Goal: Information Seeking & Learning: Find specific fact

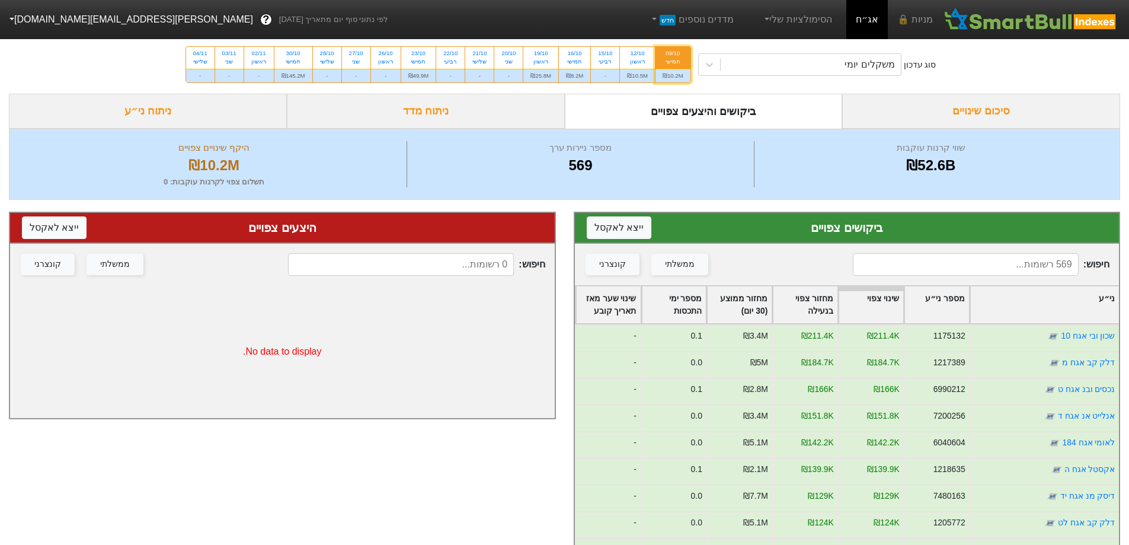
click at [770, 62] on div "משקלים יומי" at bounding box center [810, 64] width 180 height 21
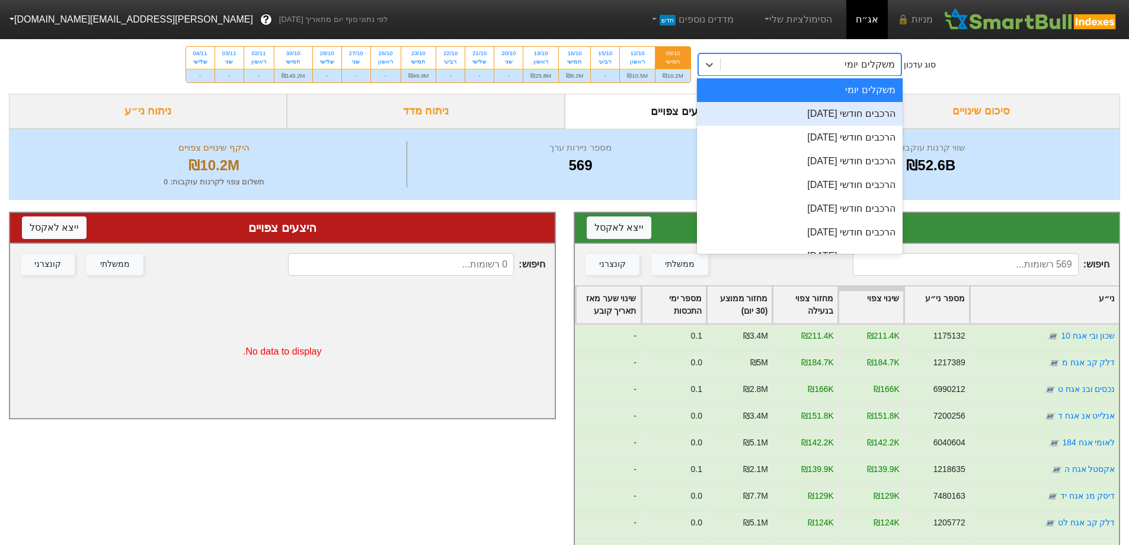
click at [839, 107] on div "הרכבים חודשי [DATE]" at bounding box center [800, 114] width 206 height 24
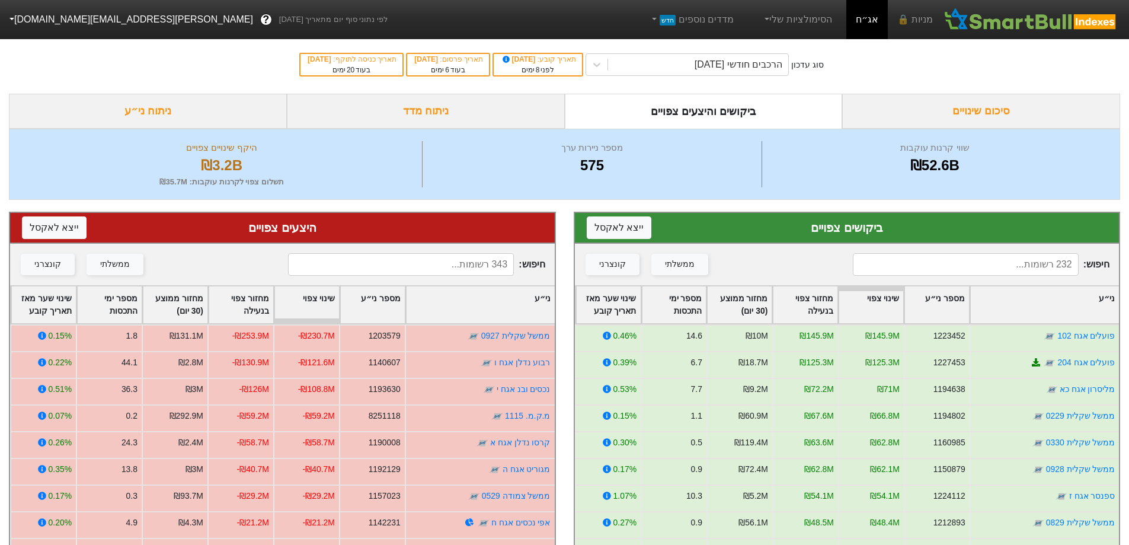
click at [973, 261] on input at bounding box center [966, 264] width 226 height 23
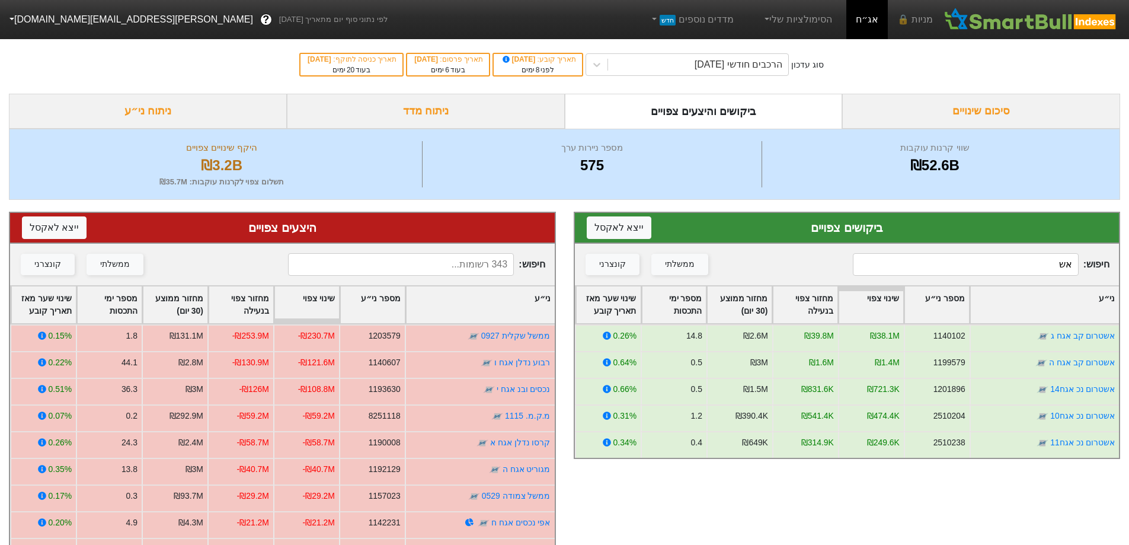
type input "א"
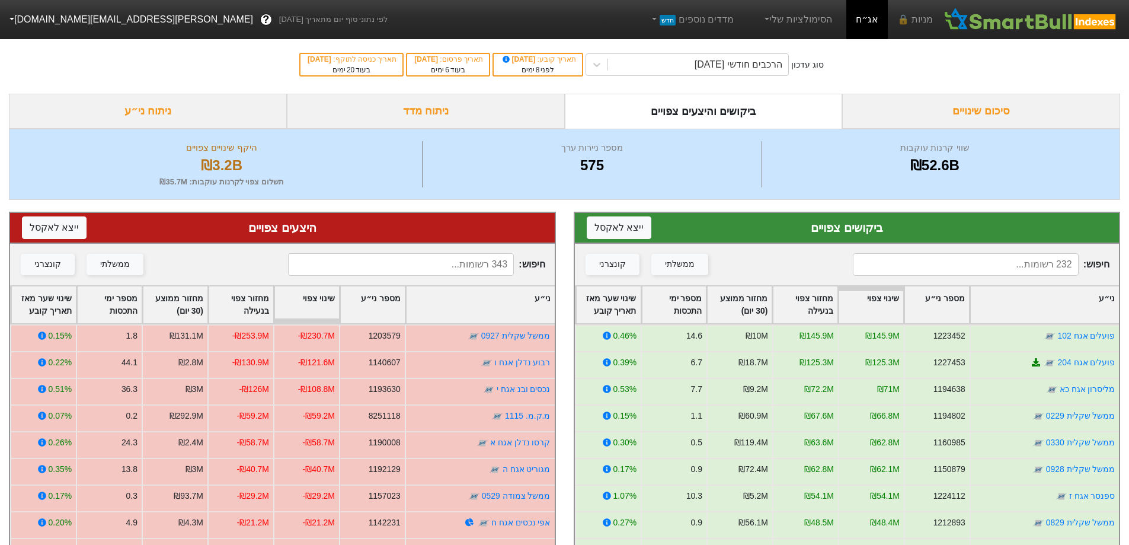
click at [489, 252] on div "חיפוש : ממשלתי קונצרני" at bounding box center [282, 264] width 545 height 41
click at [483, 263] on input at bounding box center [401, 264] width 226 height 23
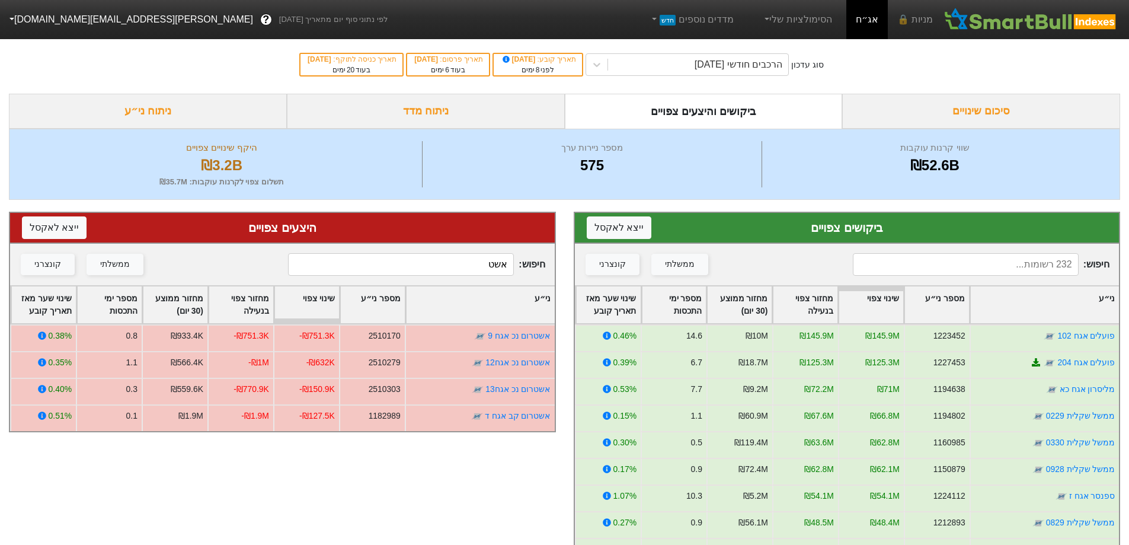
type input "אשט"
click at [1026, 262] on input at bounding box center [966, 264] width 226 height 23
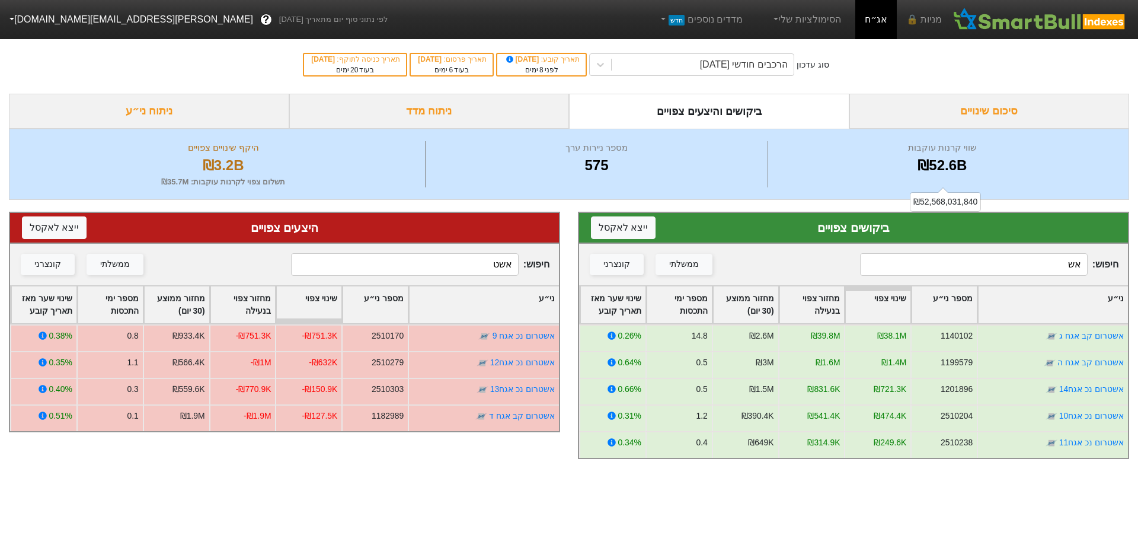
type input "א"
drag, startPoint x: 897, startPoint y: 35, endPoint x: 872, endPoint y: 15, distance: 32.5
click at [873, 36] on span "מניות 🔒 אג״ח הסימולציות שלי מדדים נוספים חדש לפי נתוני סוף יום מתאריך [DATE] ? …" at bounding box center [569, 253] width 1138 height 435
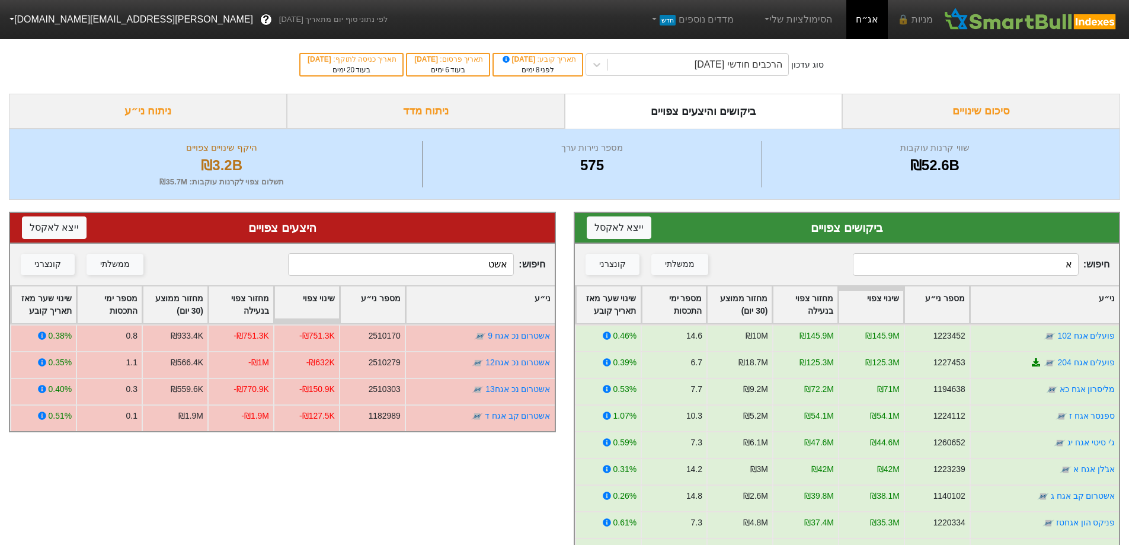
click at [334, 264] on input "אשט" at bounding box center [401, 264] width 226 height 23
drag, startPoint x: 542, startPoint y: 261, endPoint x: 598, endPoint y: 255, distance: 56.0
click at [598, 255] on div "ביקושים צפויים ייצא ל אקסל חיפוש : א ממשלתי קונצרני ני״ע מספר ני״ע שינוי צפוי מ…" at bounding box center [564, 476] width 1129 height 552
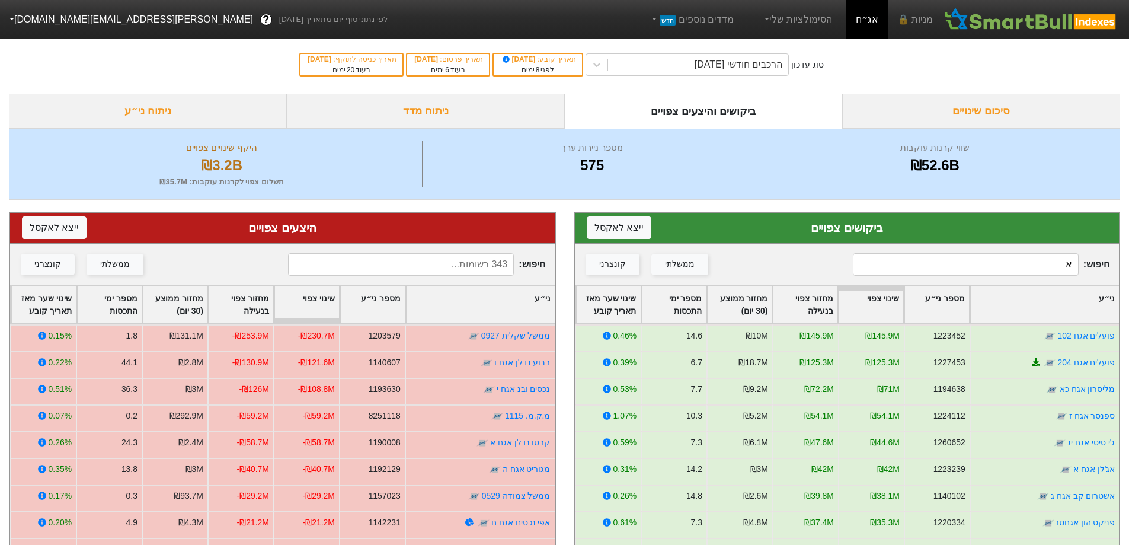
click at [933, 266] on input "א" at bounding box center [966, 264] width 226 height 23
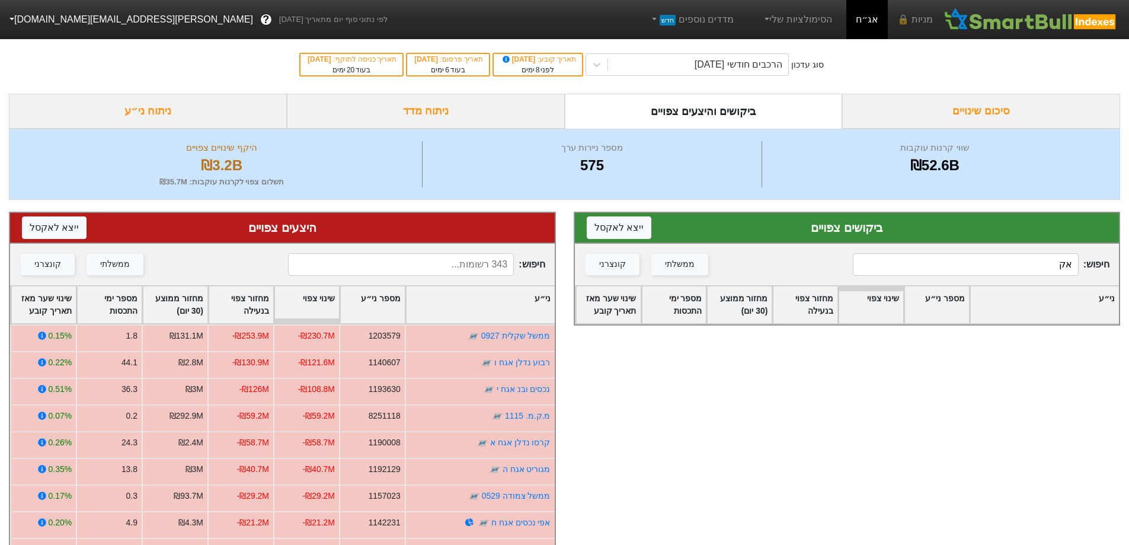
type input "א"
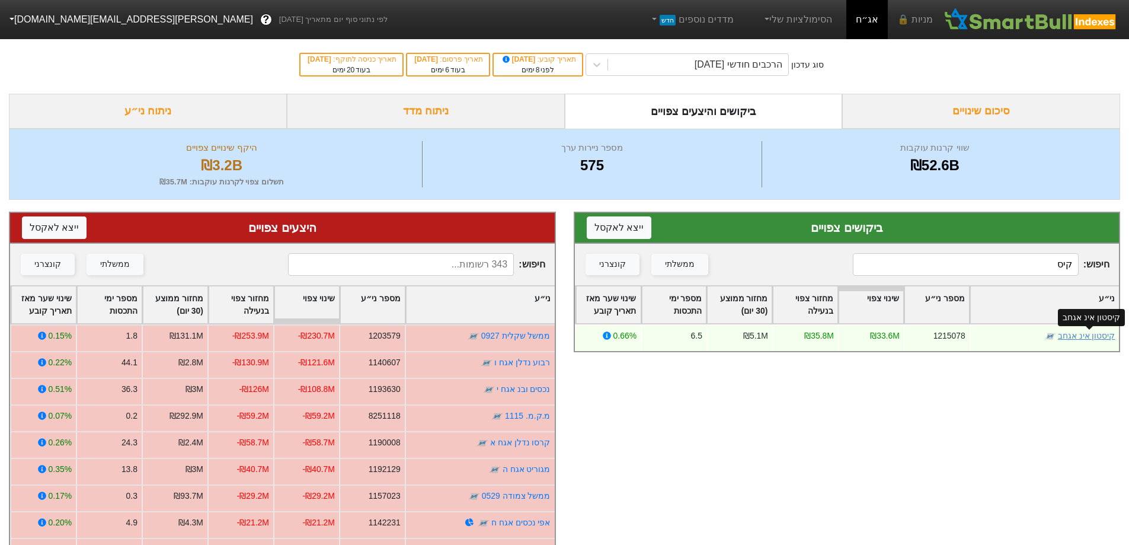
type input "קיס"
click at [1084, 337] on link "קיסטון אינ אגחב" at bounding box center [1085, 335] width 57 height 9
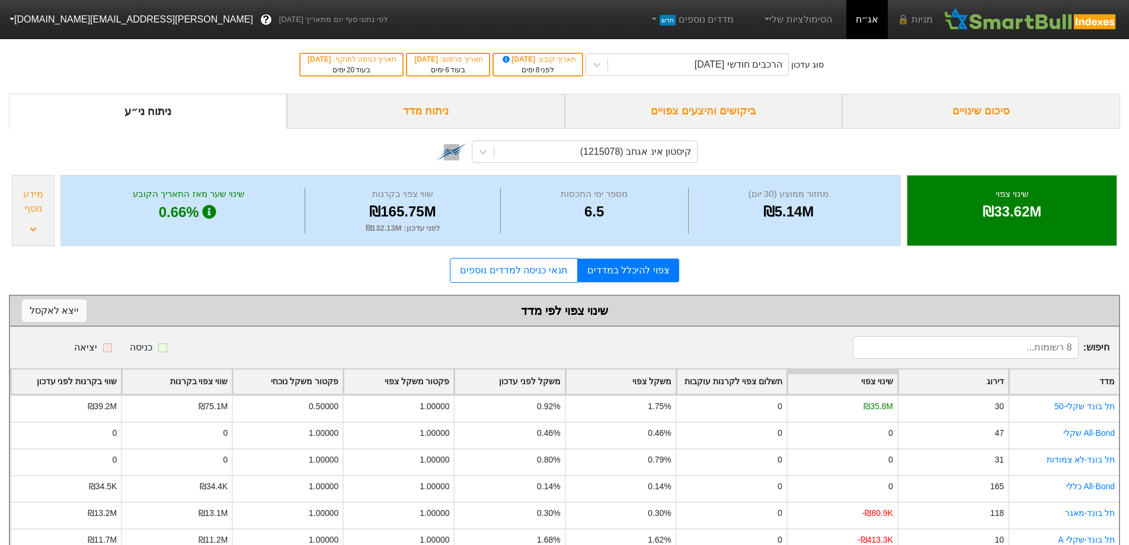
click at [744, 117] on div "ביקושים והיצעים צפויים" at bounding box center [704, 111] width 278 height 35
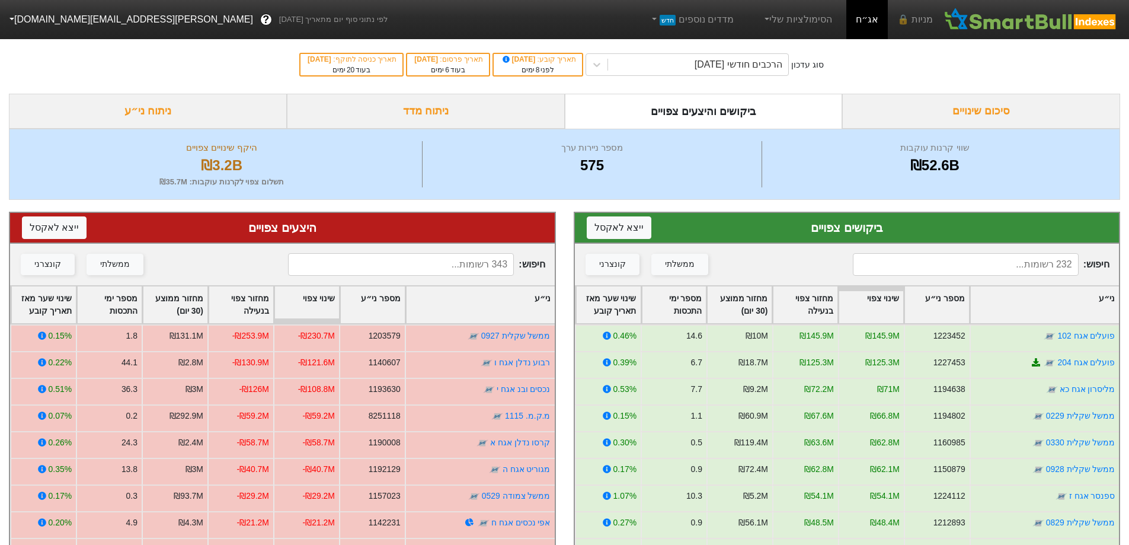
click at [1005, 254] on input at bounding box center [966, 264] width 226 height 23
click at [1004, 262] on input at bounding box center [966, 264] width 226 height 23
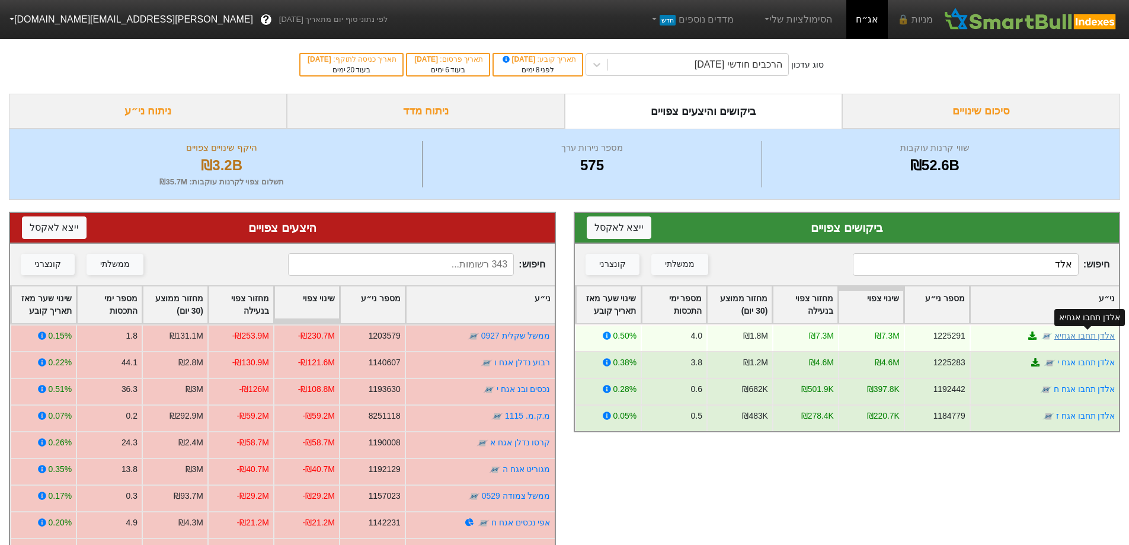
type input "אלד"
click at [1072, 338] on link "אלדן תחבו אגחיא" at bounding box center [1083, 335] width 61 height 9
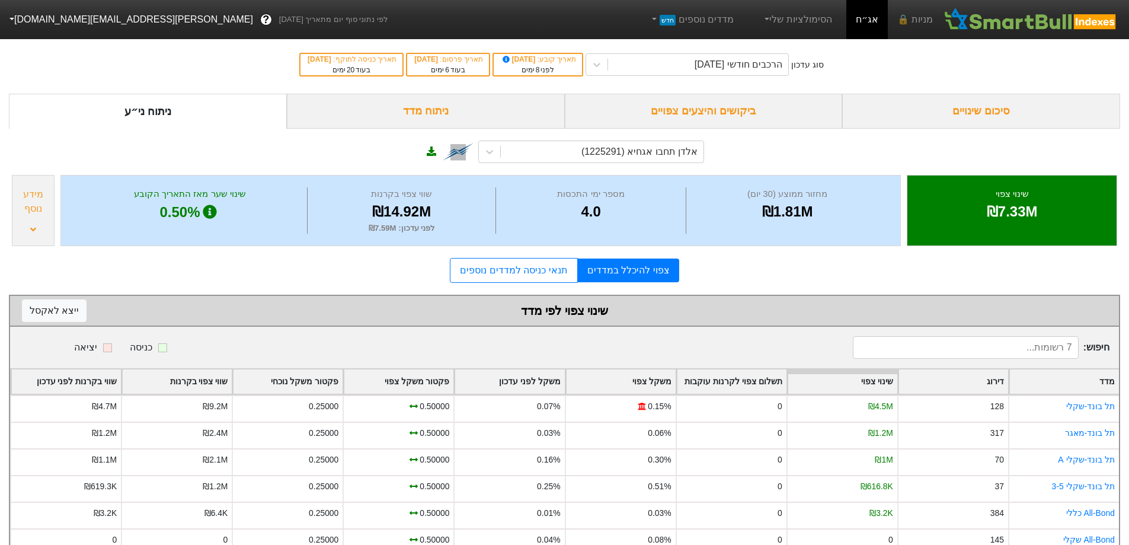
click at [671, 100] on div "ביקושים והיצעים צפויים" at bounding box center [704, 111] width 278 height 35
